Goal: Task Accomplishment & Management: Manage account settings

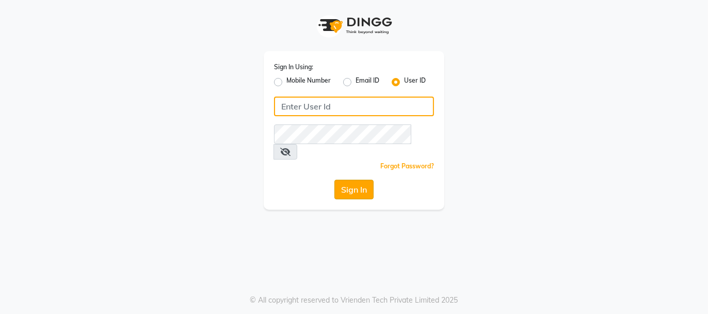
type input "beautibox"
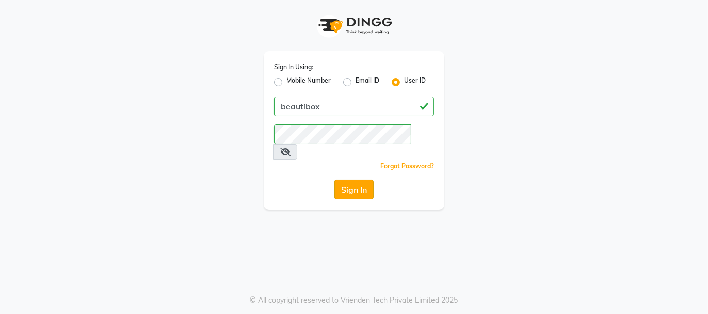
click at [348, 180] on button "Sign In" at bounding box center [353, 190] width 39 height 20
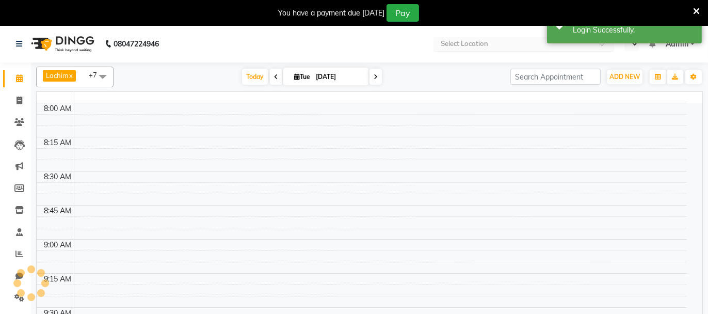
select select "en"
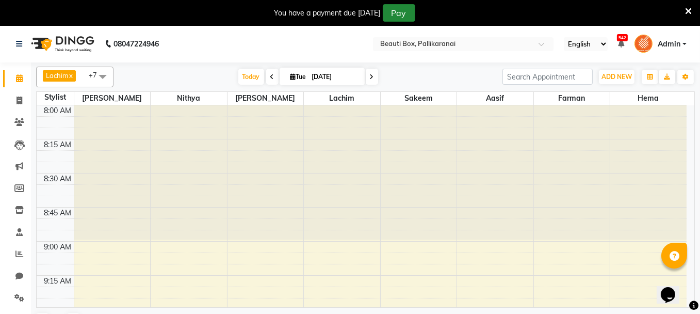
click at [401, 16] on button "Pay" at bounding box center [399, 13] width 32 height 18
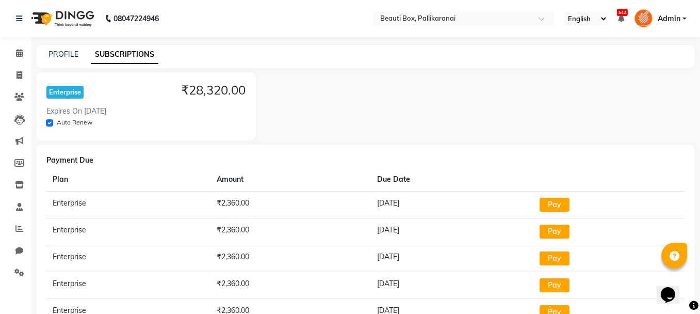
click at [562, 205] on button "Pay" at bounding box center [555, 205] width 30 height 14
